Goal: Task Accomplishment & Management: Use online tool/utility

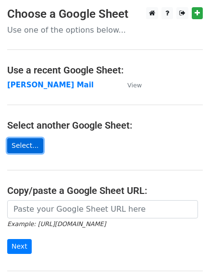
click at [23, 145] on link "Select..." at bounding box center [25, 145] width 36 height 15
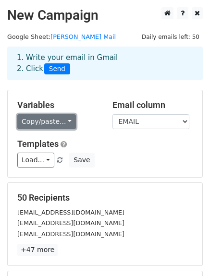
click at [62, 125] on link "Copy/paste..." at bounding box center [46, 121] width 59 height 15
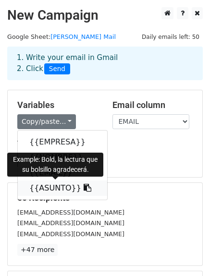
click at [84, 188] on icon at bounding box center [88, 188] width 8 height 8
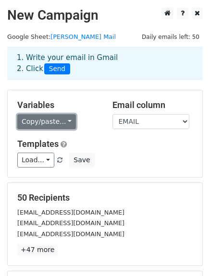
click at [60, 119] on link "Copy/paste..." at bounding box center [46, 121] width 59 height 15
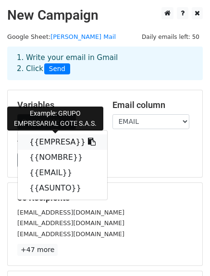
click at [58, 141] on link "{{EMPRESA}}" at bounding box center [62, 142] width 89 height 15
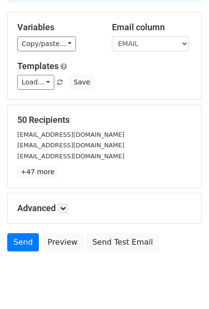
scroll to position [100, 0]
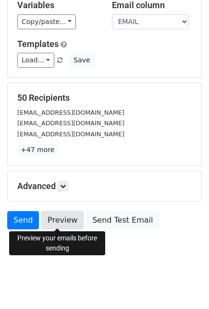
click at [57, 214] on link "Preview" at bounding box center [62, 220] width 42 height 18
click at [183, 206] on form "Variables Copy/paste... {{EMPRESA}} {{NOMBRE}} {{EMAIL}} {{ASUNTO}} Email colum…" at bounding box center [104, 112] width 195 height 245
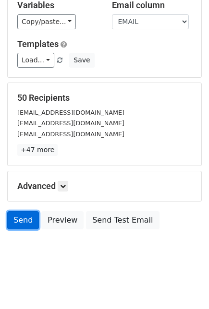
click at [15, 214] on link "Send" at bounding box center [23, 220] width 32 height 18
